Goal: Navigation & Orientation: Find specific page/section

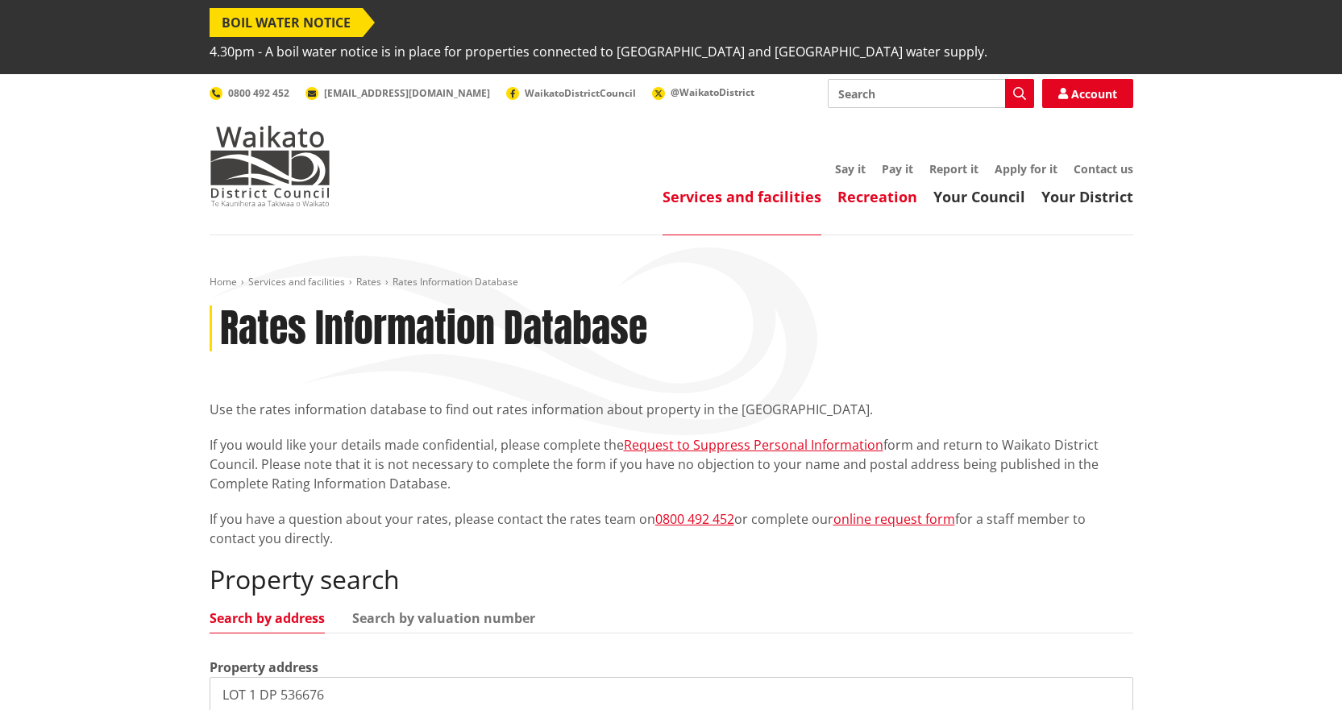
click at [870, 187] on link "Recreation" at bounding box center [878, 196] width 80 height 19
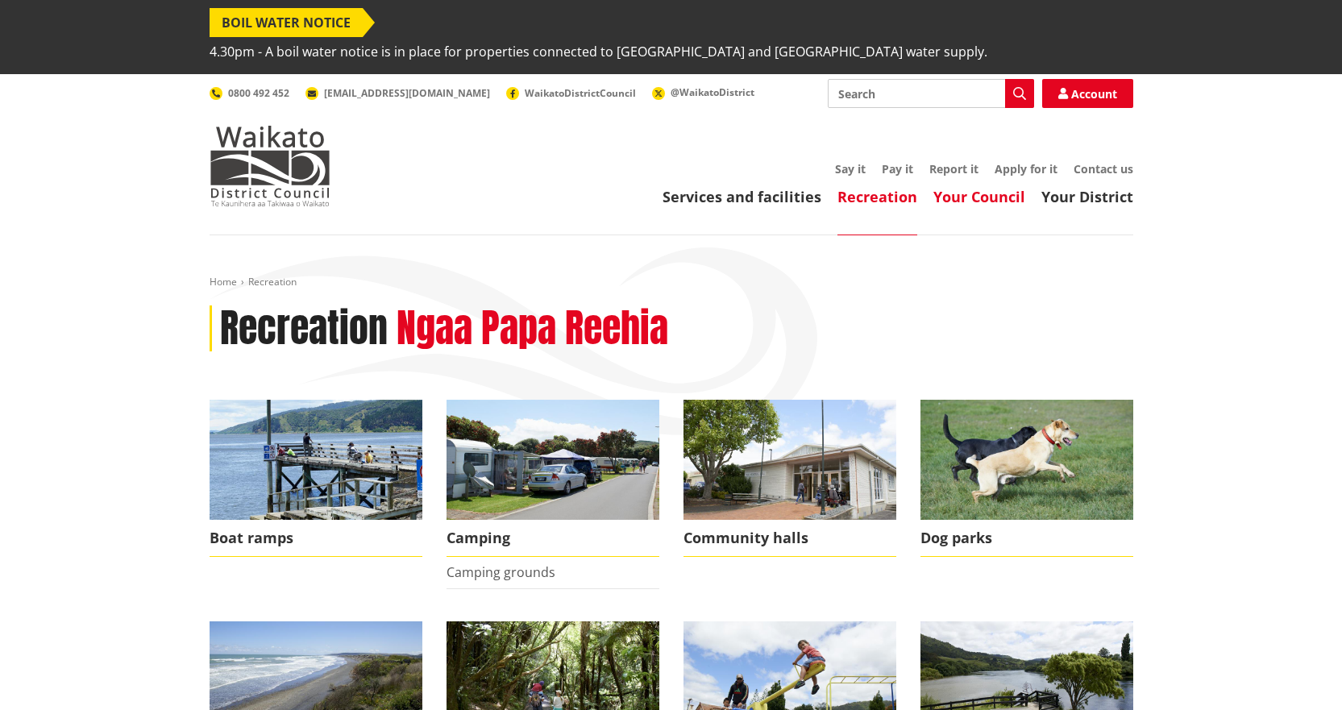
click at [979, 187] on link "Your Council" at bounding box center [980, 196] width 92 height 19
